Goal: Check status: Check status

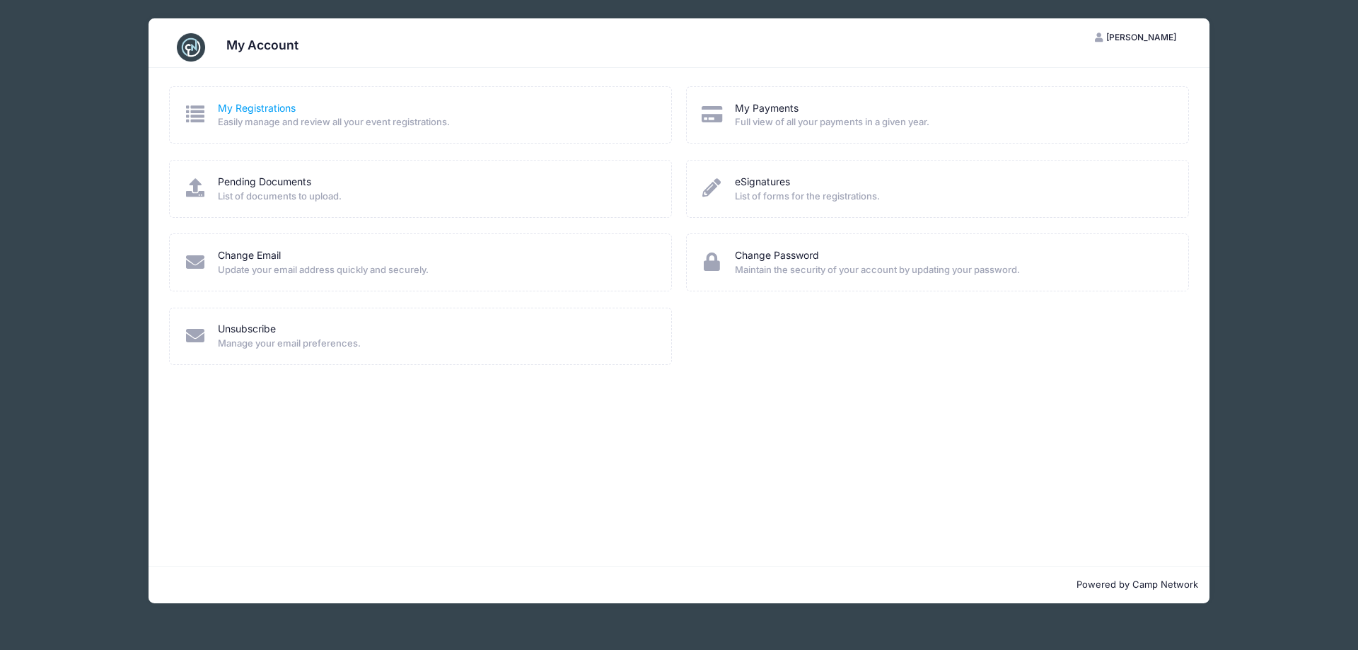
click at [233, 113] on link "My Registrations" at bounding box center [257, 108] width 78 height 15
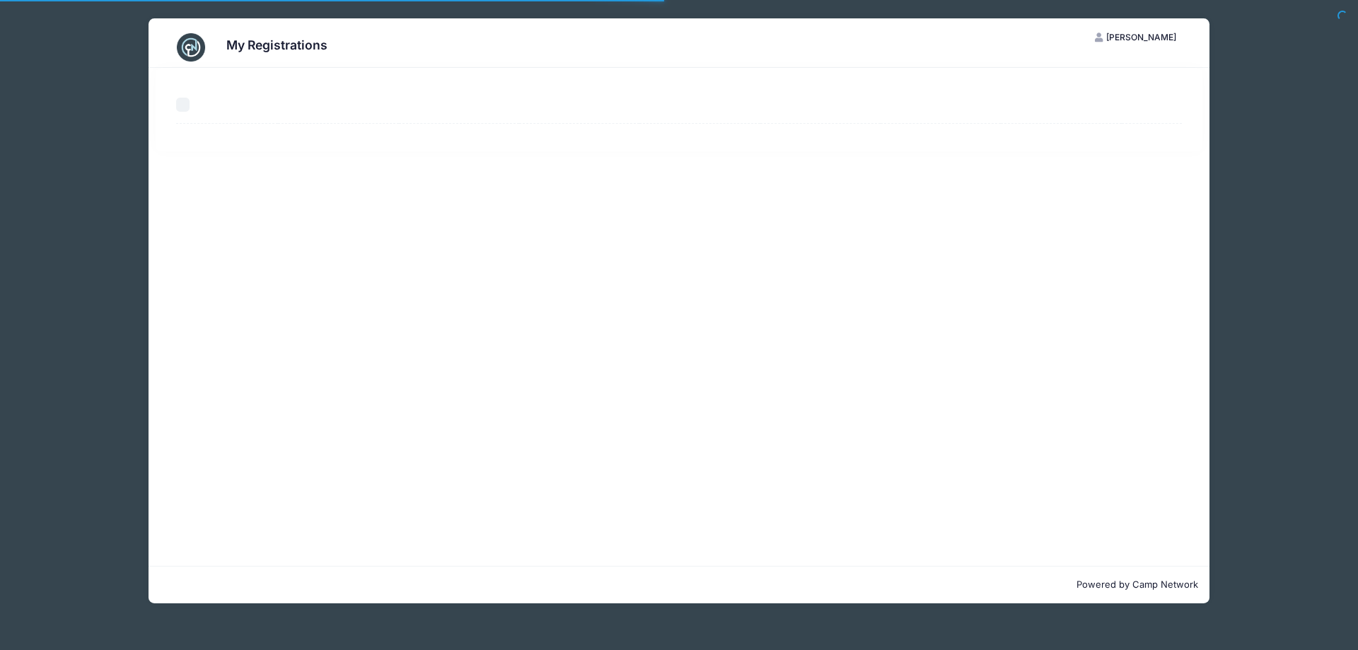
select select "50"
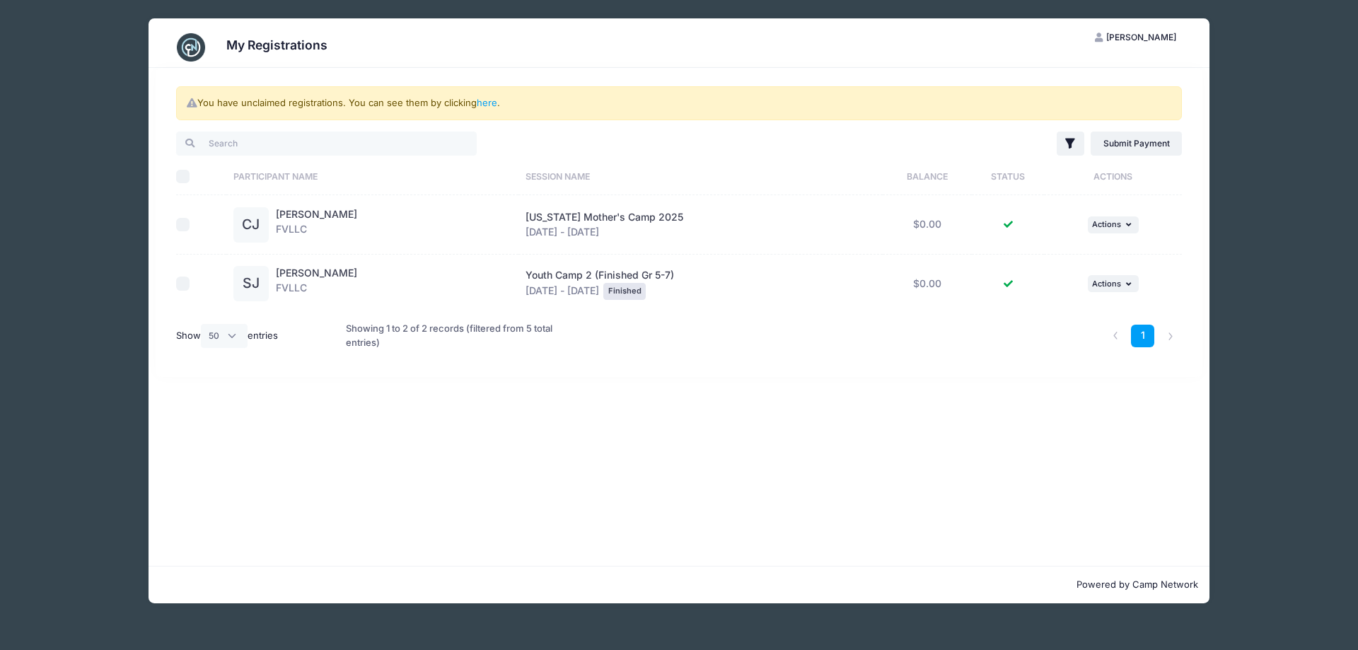
click at [255, 49] on h3 "My Registrations" at bounding box center [276, 44] width 101 height 15
click at [192, 43] on img at bounding box center [191, 47] width 28 height 28
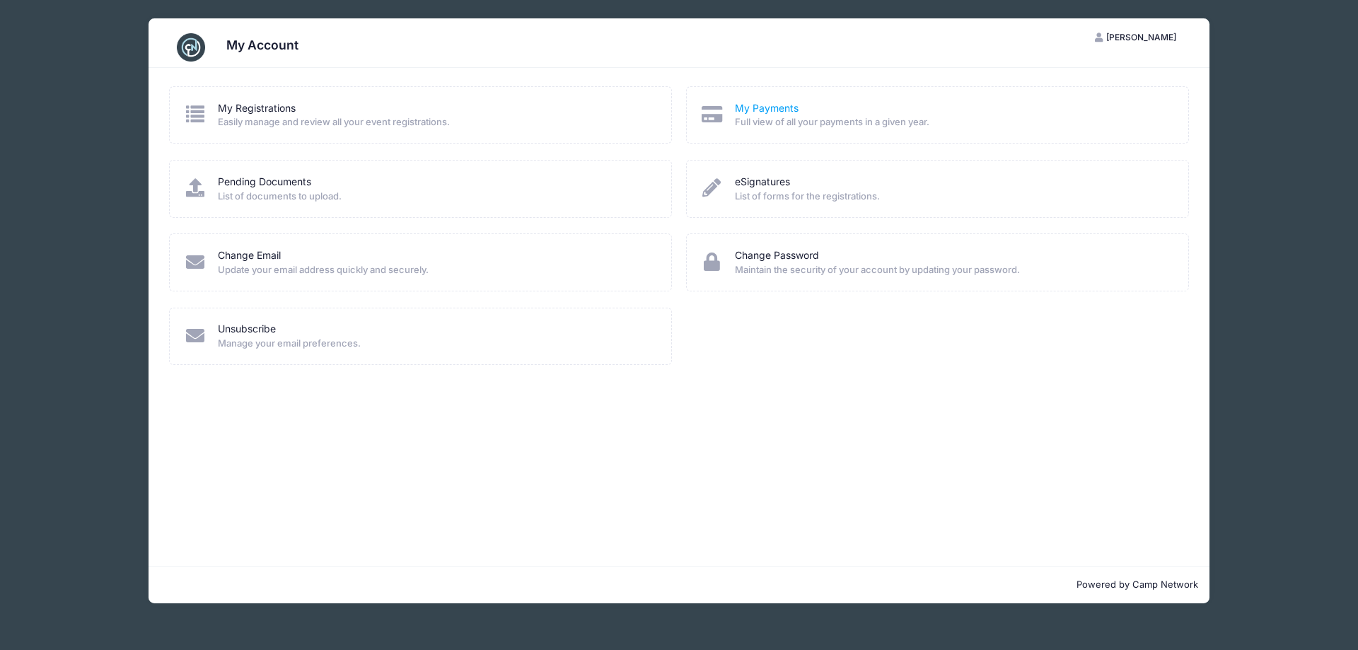
click at [766, 107] on link "My Payments" at bounding box center [767, 108] width 64 height 15
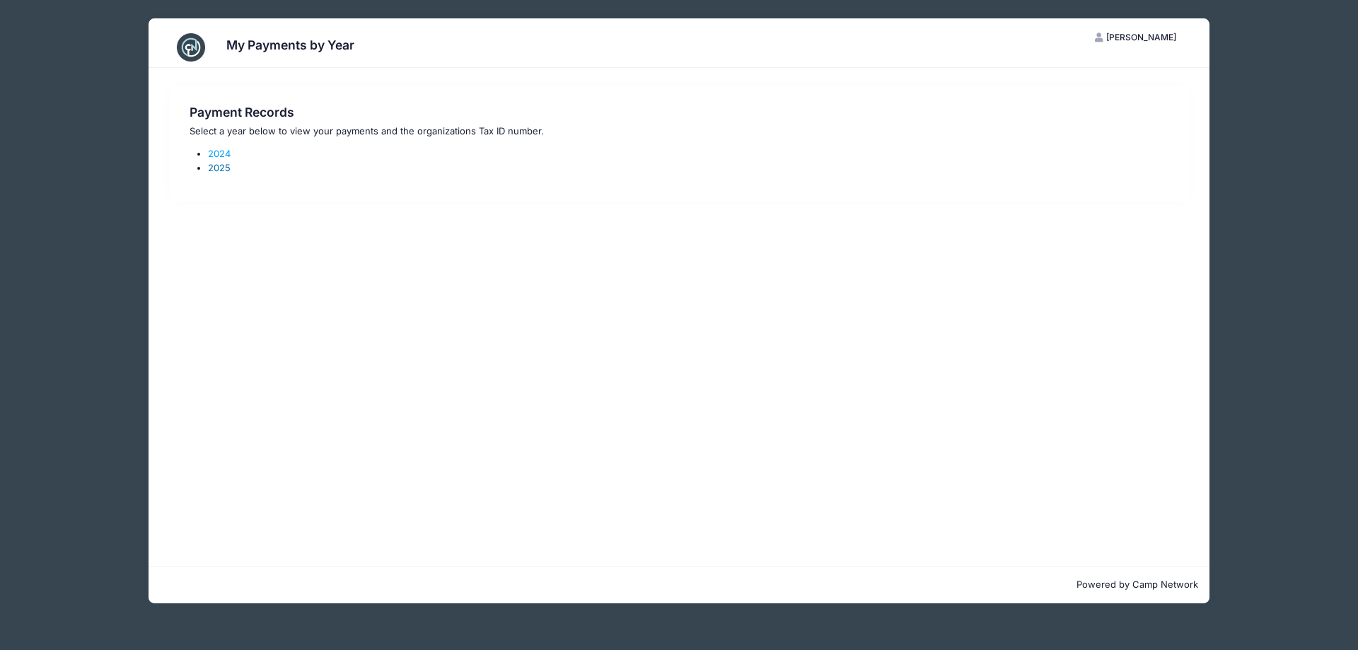
click at [223, 171] on link "2025" at bounding box center [219, 167] width 23 height 11
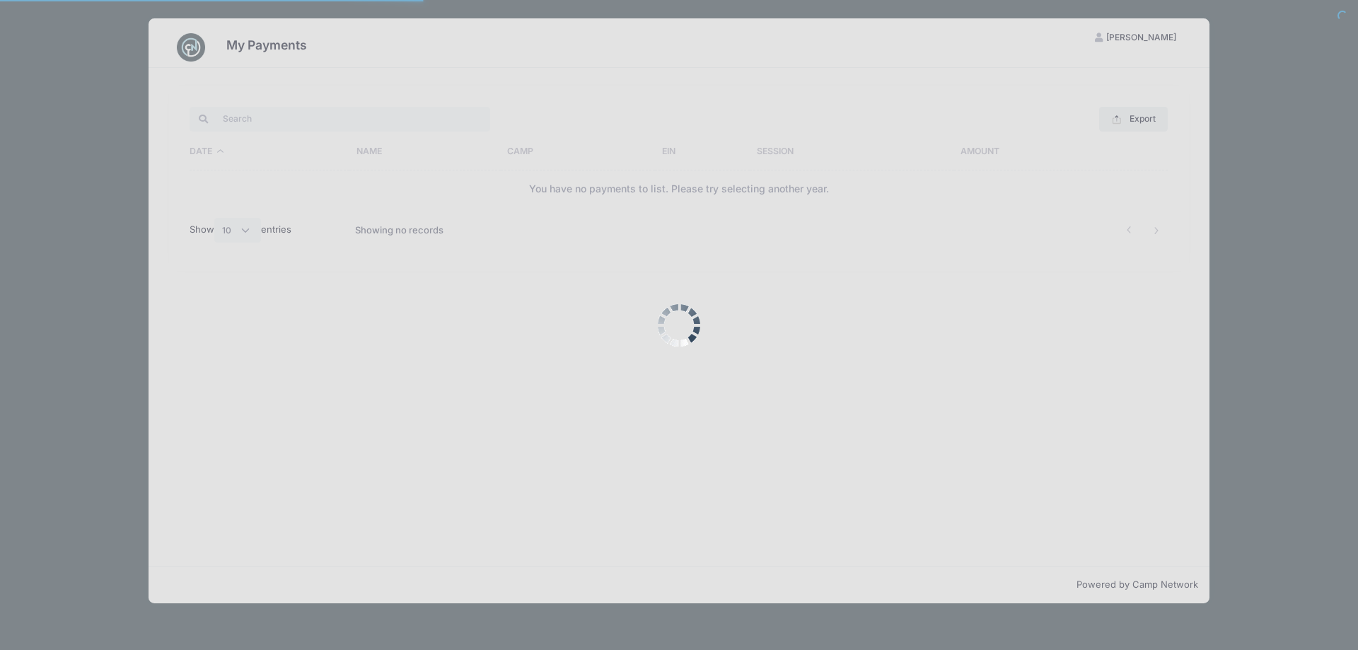
select select "10"
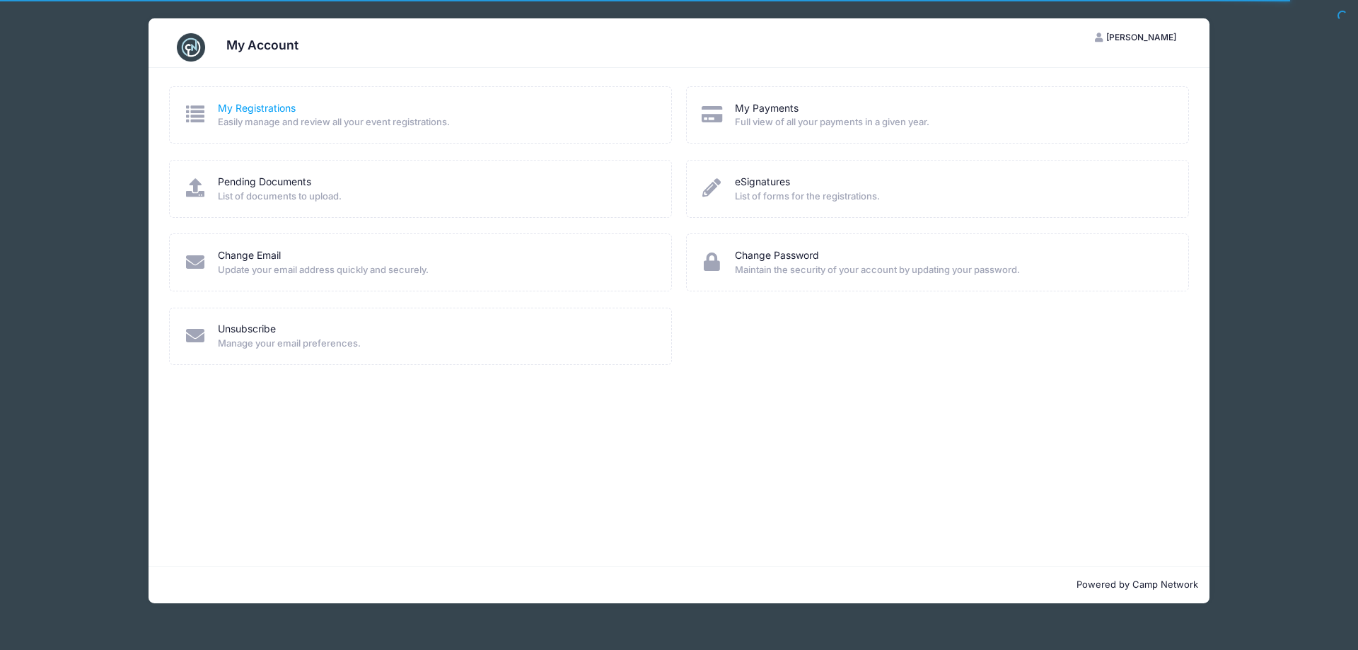
click at [266, 107] on link "My Registrations" at bounding box center [257, 108] width 78 height 15
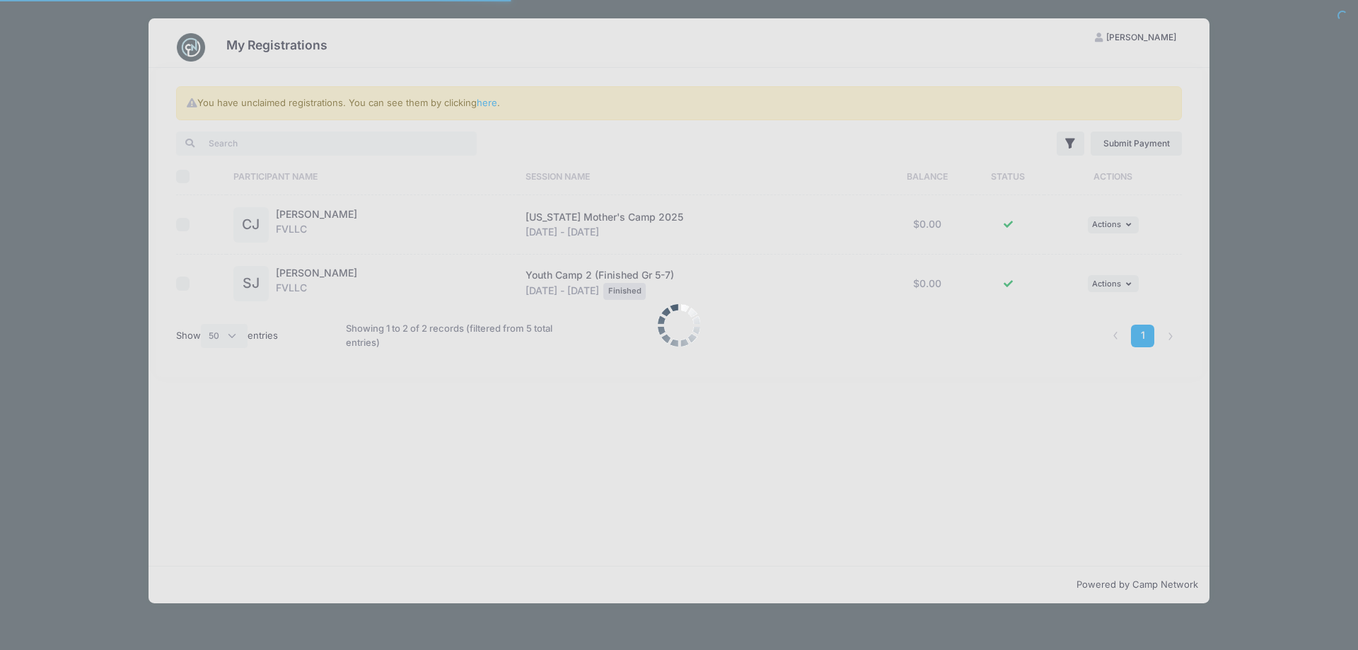
select select "50"
